Goal: Information Seeking & Learning: Learn about a topic

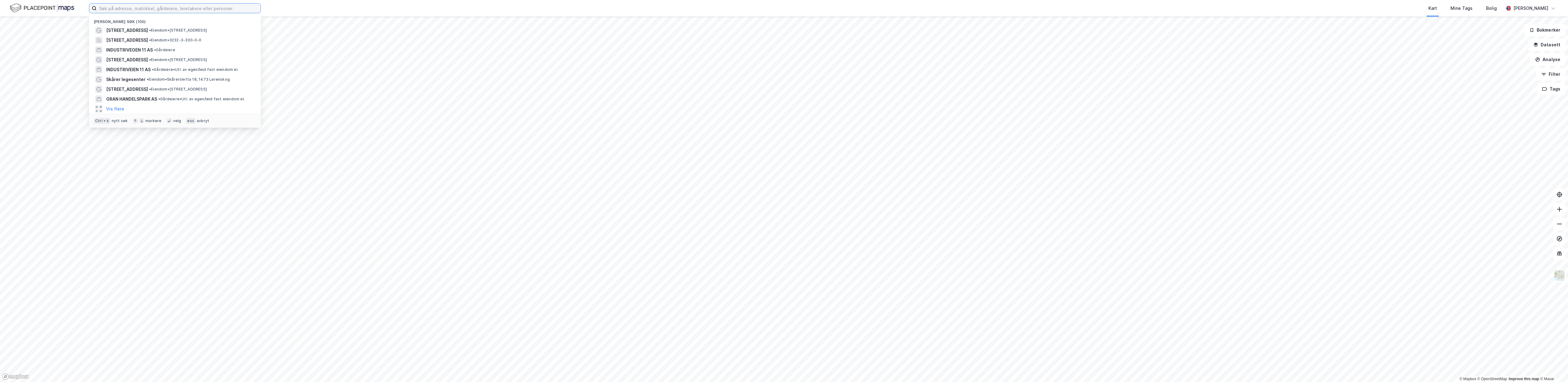
click at [107, 9] on input at bounding box center [178, 8] width 164 height 9
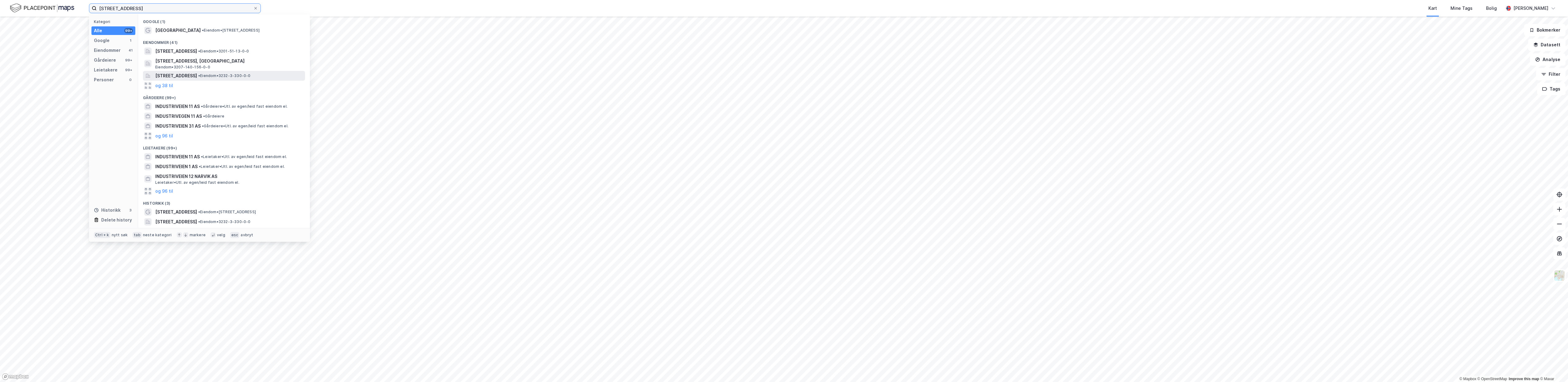
type input "[STREET_ADDRESS]"
click at [194, 77] on span "[STREET_ADDRESS]" at bounding box center [176, 75] width 42 height 7
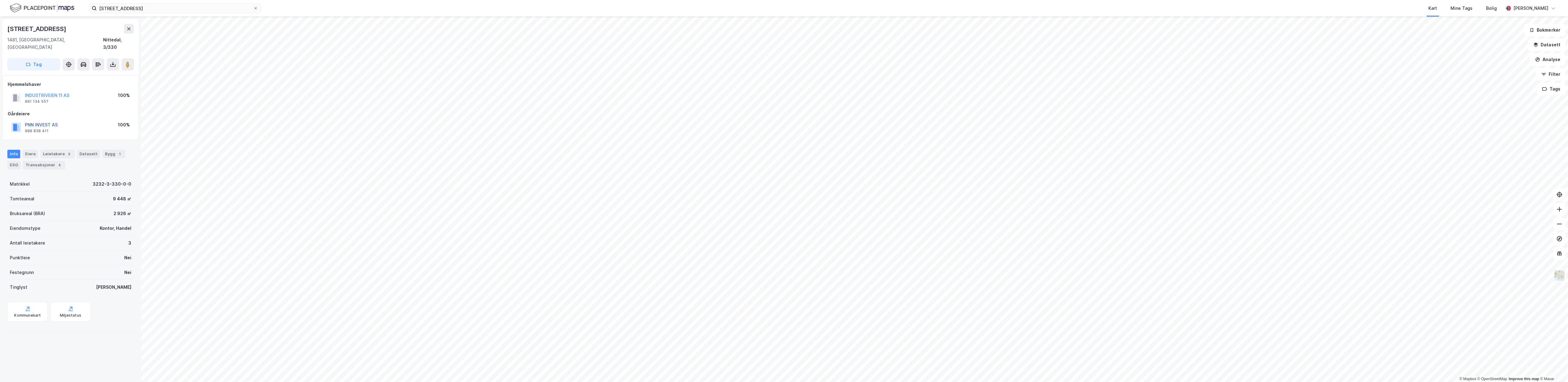
click at [0, 0] on button "PNN INVEST AS" at bounding box center [0, 0] width 0 height 0
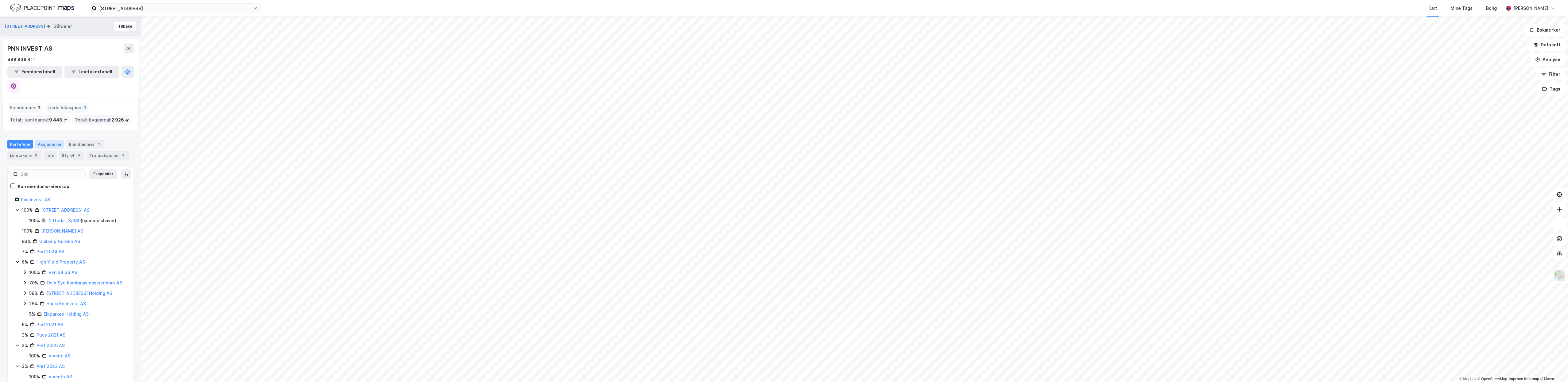
click at [49, 140] on div "Aksjonærer" at bounding box center [49, 144] width 29 height 9
click at [63, 215] on link "[PERSON_NAME]" at bounding box center [62, 217] width 35 height 5
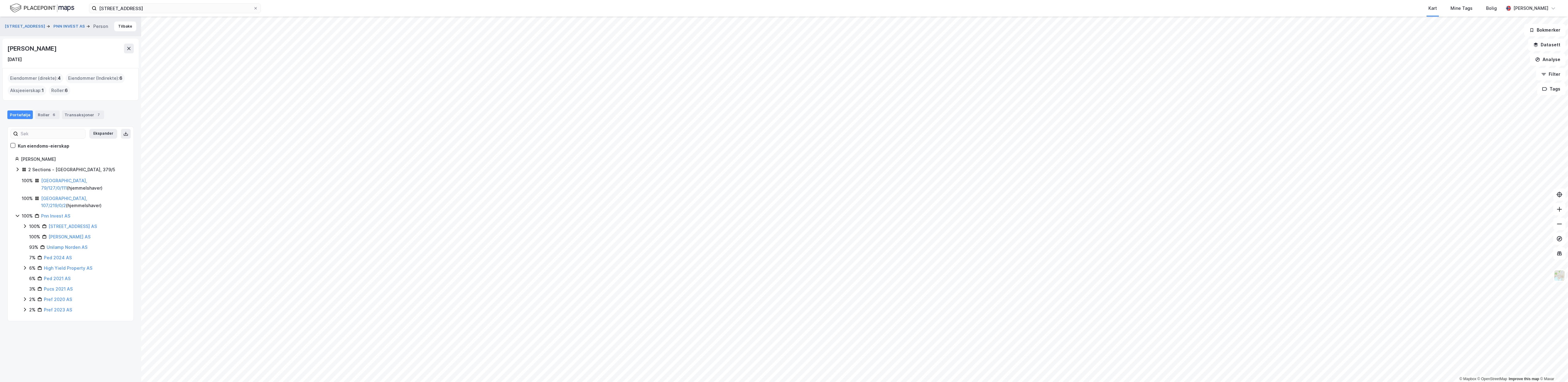
click at [30, 91] on div "Aksjeeierskap : 1" at bounding box center [27, 91] width 39 height 10
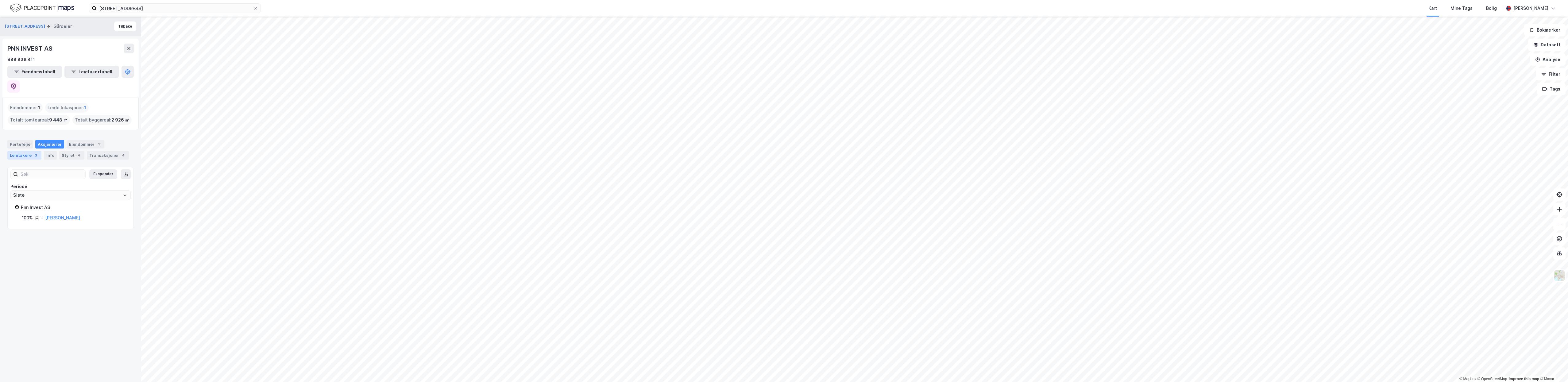
click at [18, 151] on div "Leietakere 3" at bounding box center [24, 155] width 34 height 9
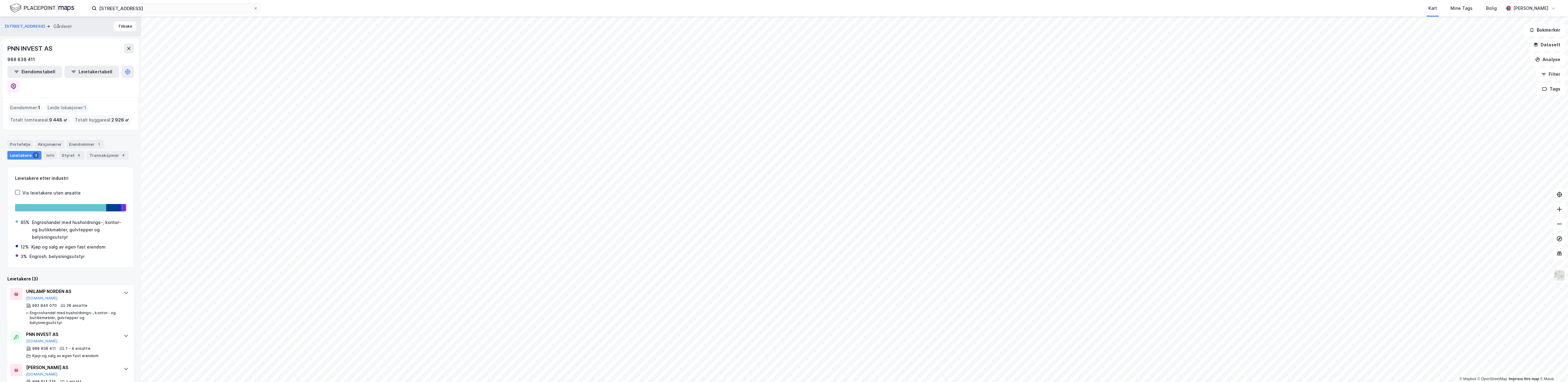
scroll to position [5, 0]
click at [38, 291] on button "[DOMAIN_NAME]" at bounding box center [42, 293] width 32 height 5
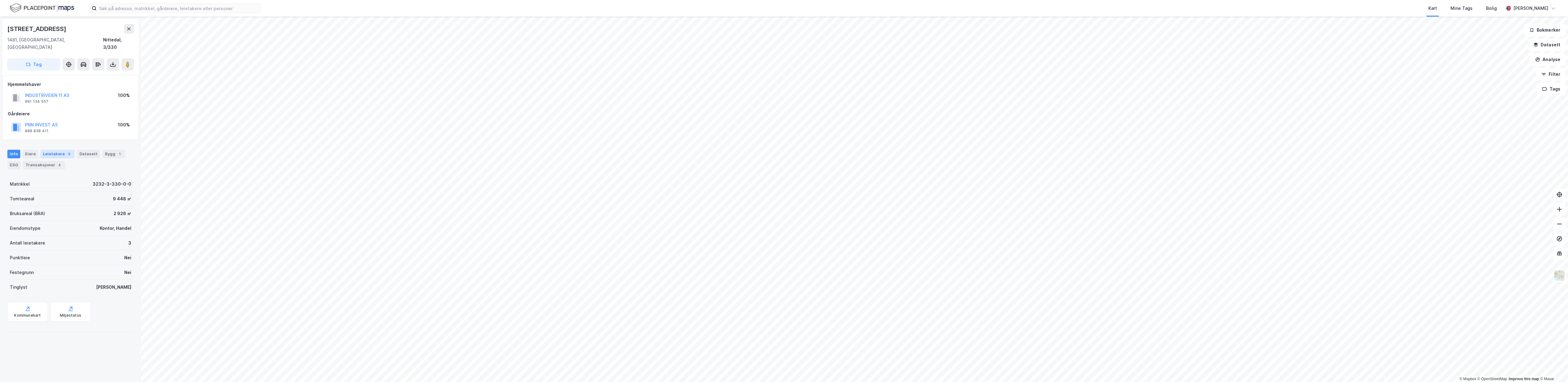
click at [47, 150] on div "Leietakere 3" at bounding box center [58, 154] width 34 height 9
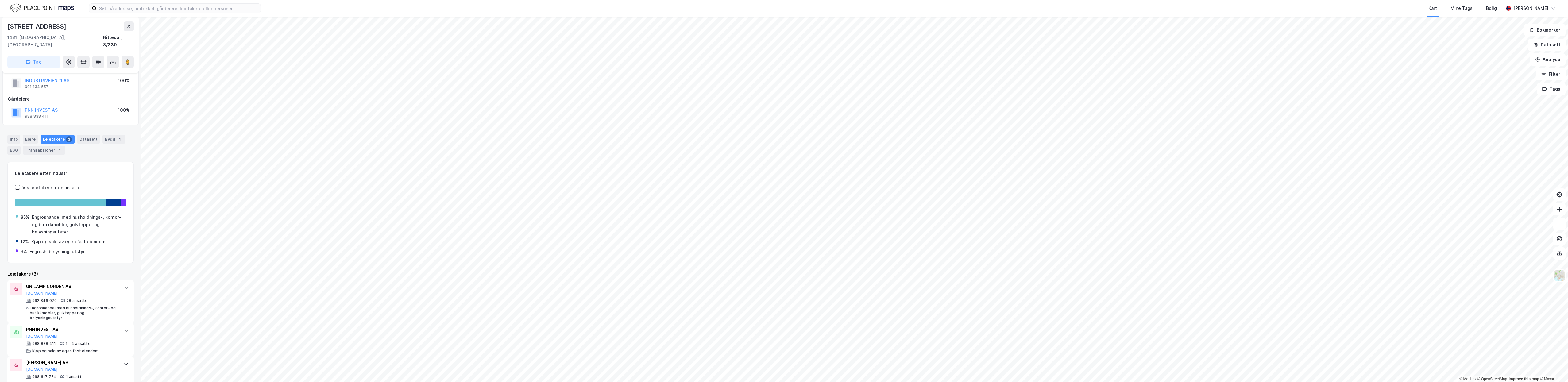
scroll to position [22, 0]
click at [41, 276] on div "UNILAMP NORDEN AS" at bounding box center [72, 279] width 91 height 7
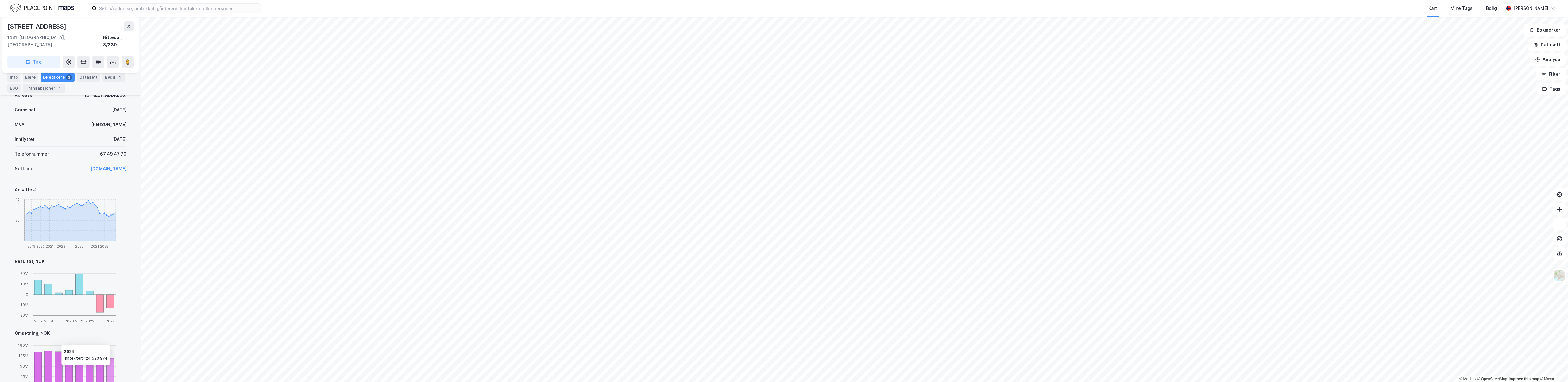
scroll to position [249, 0]
